Goal: Task Accomplishment & Management: Complete application form

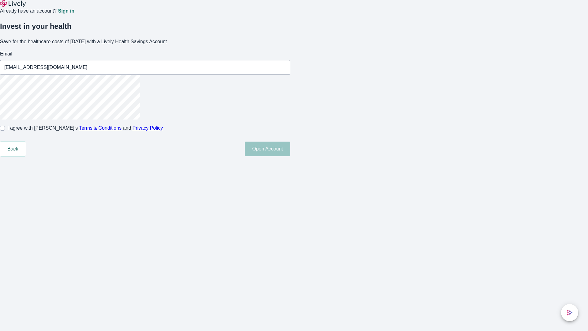
click at [5, 130] on input "I agree with Lively’s Terms & Conditions and Privacy Policy" at bounding box center [2, 128] width 5 height 5
checkbox input "true"
click at [290, 156] on button "Open Account" at bounding box center [268, 149] width 46 height 15
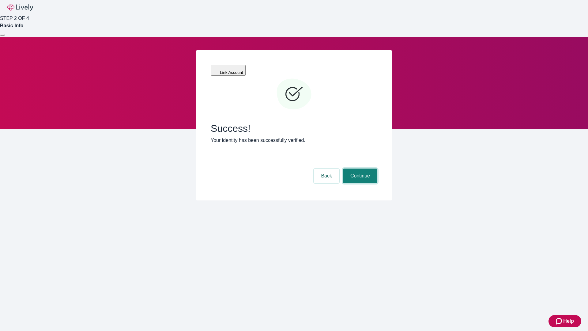
click at [359, 168] on button "Continue" at bounding box center [360, 175] width 34 height 15
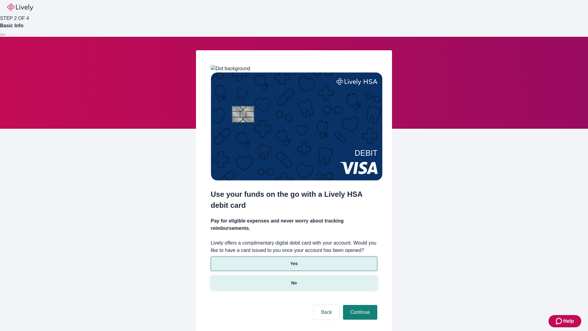
click at [294, 280] on p "No" at bounding box center [294, 283] width 6 height 6
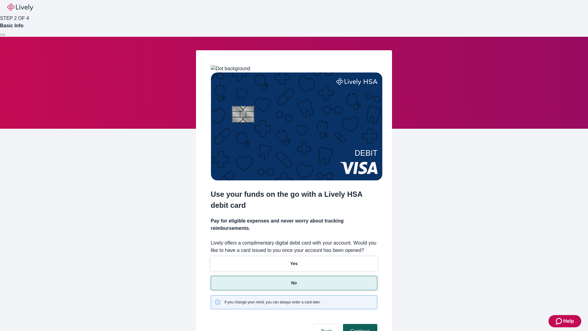
click at [359, 324] on button "Continue" at bounding box center [360, 331] width 34 height 15
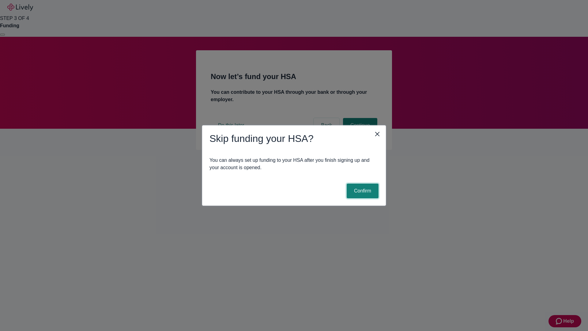
click at [362, 191] on button "Confirm" at bounding box center [363, 190] width 32 height 15
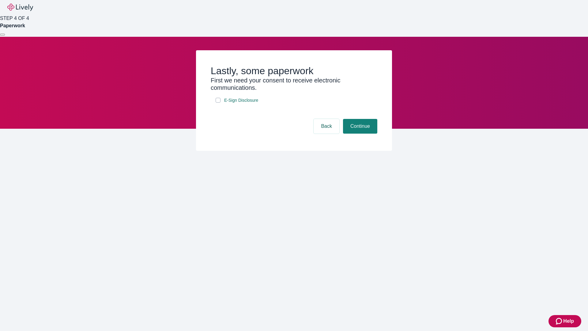
click at [218, 103] on input "E-Sign Disclosure" at bounding box center [218, 100] width 5 height 5
checkbox input "true"
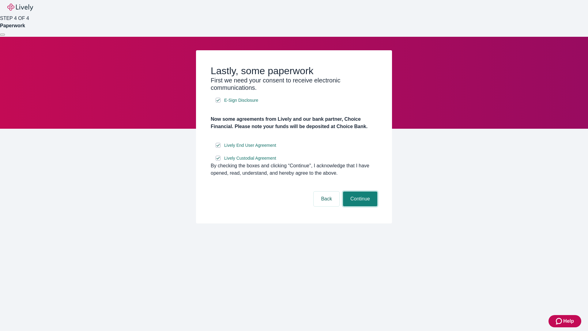
click at [359, 206] on button "Continue" at bounding box center [360, 198] width 34 height 15
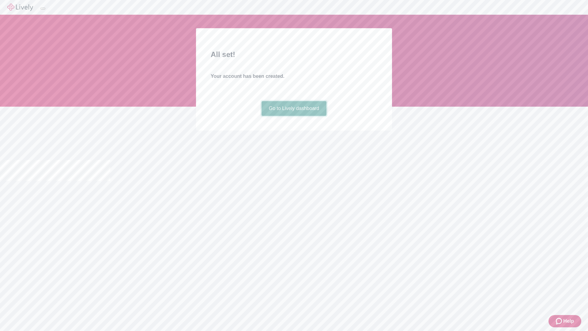
click at [294, 116] on link "Go to Lively dashboard" at bounding box center [294, 108] width 65 height 15
